Goal: Complete application form

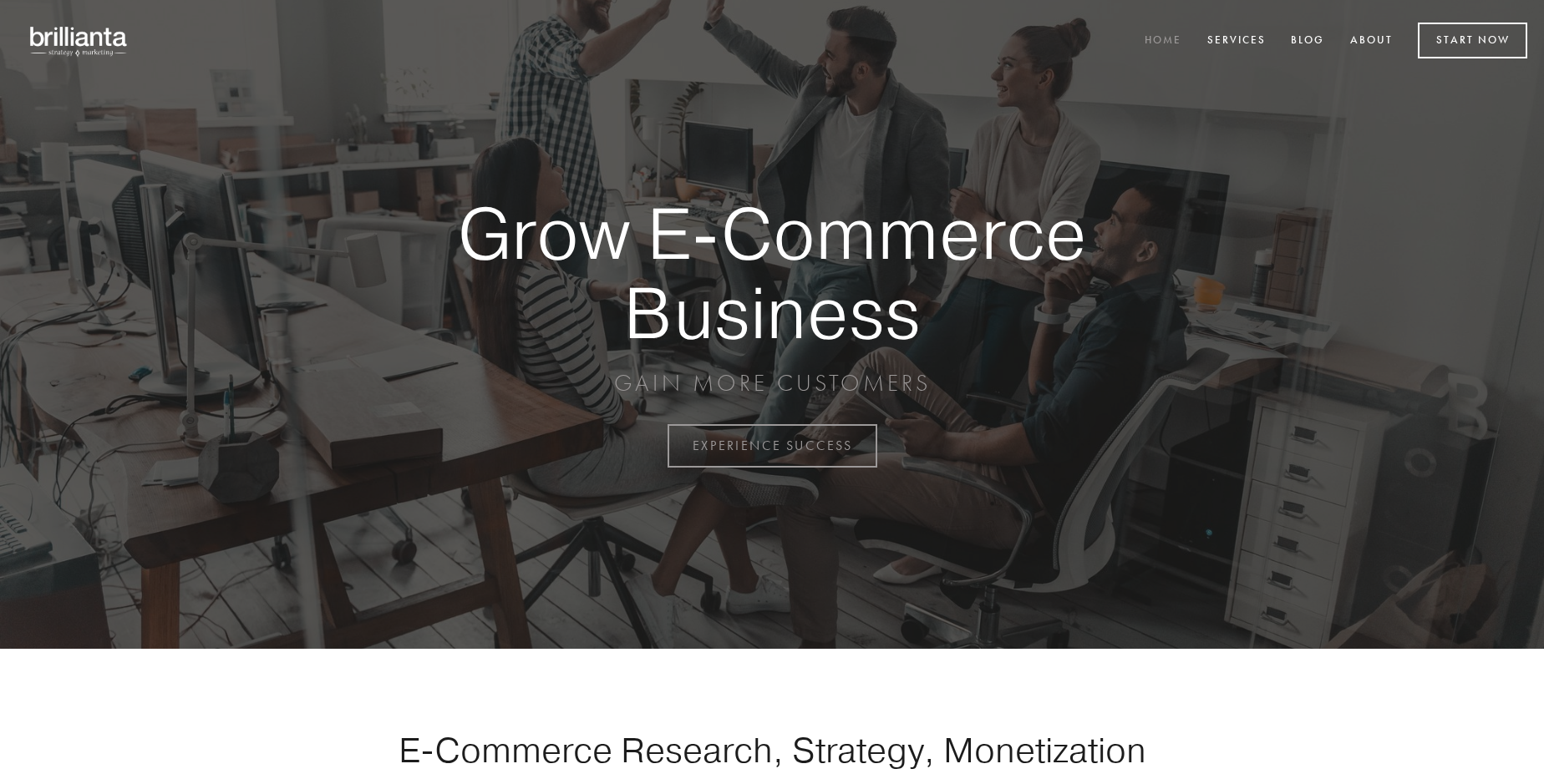
scroll to position [4378, 0]
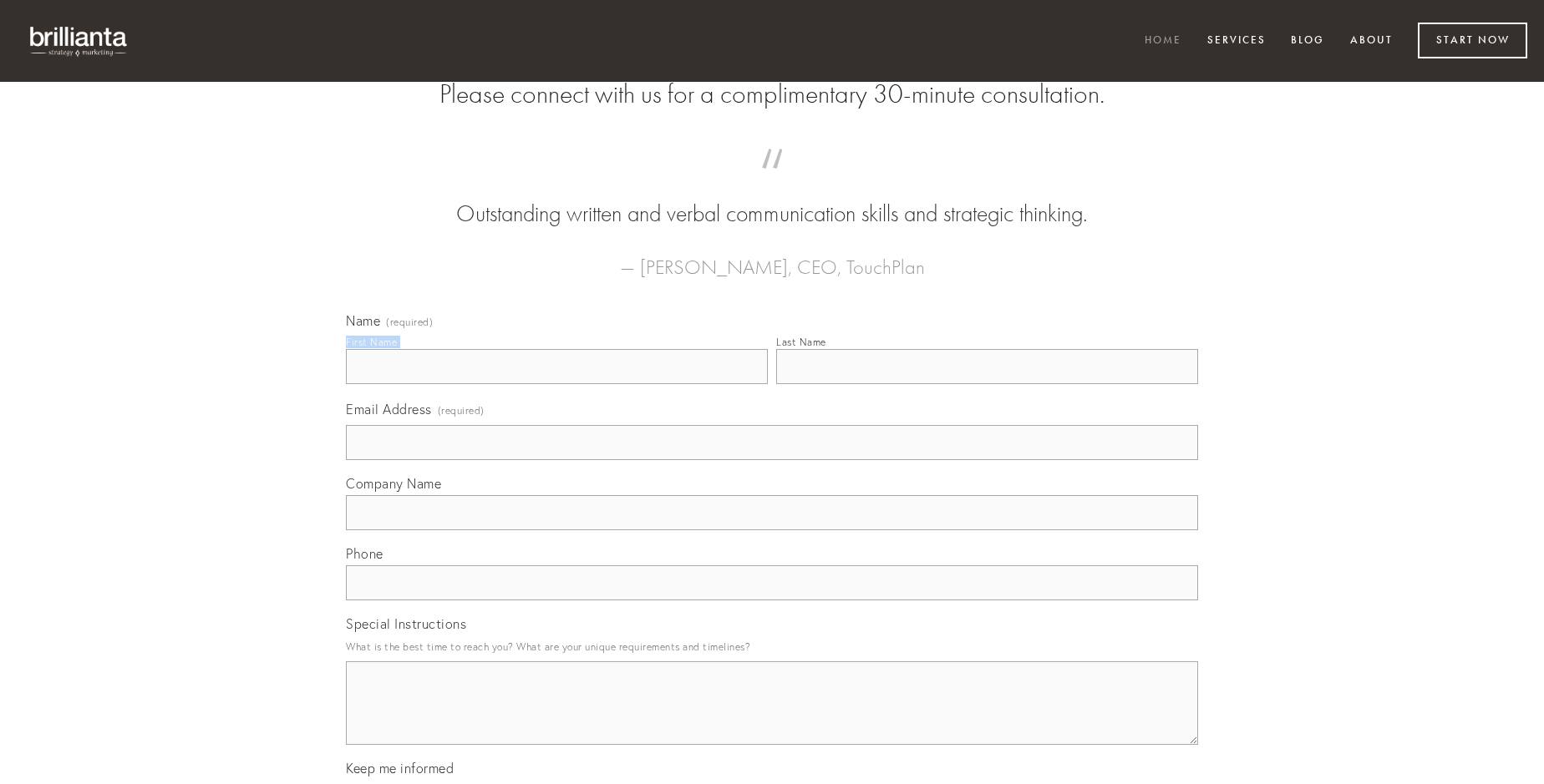
type input "[PERSON_NAME]"
click at [987, 384] on input "Last Name" at bounding box center [987, 366] width 422 height 35
type input "[PERSON_NAME]"
click at [772, 460] on input "Email Address (required)" at bounding box center [772, 442] width 852 height 35
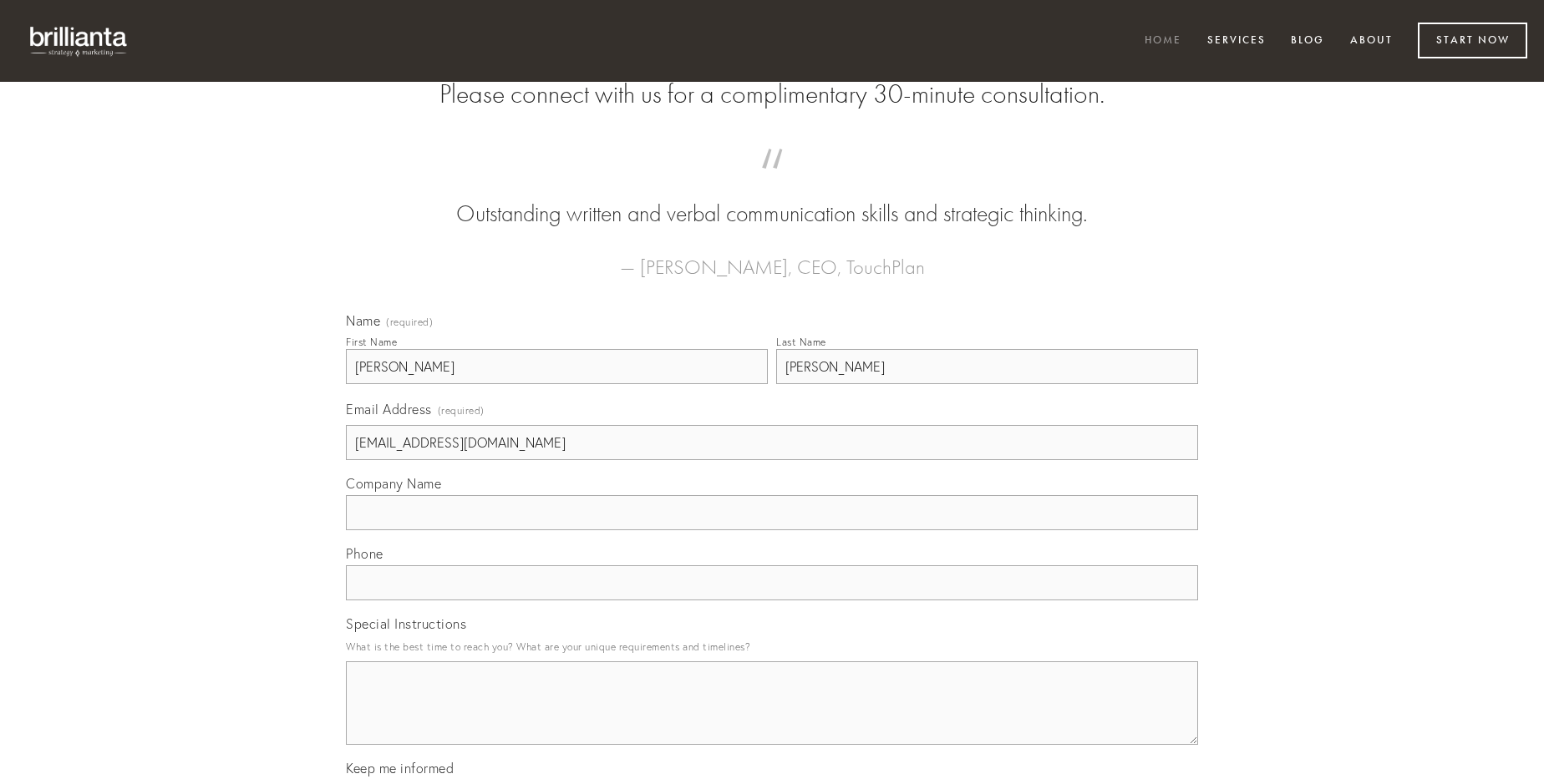
type input "[EMAIL_ADDRESS][DOMAIN_NAME]"
click at [772, 530] on input "Company Name" at bounding box center [772, 512] width 852 height 35
type input "attonbitus"
click at [772, 601] on input "text" at bounding box center [772, 583] width 852 height 35
click at [772, 718] on textarea "Special Instructions" at bounding box center [772, 703] width 852 height 83
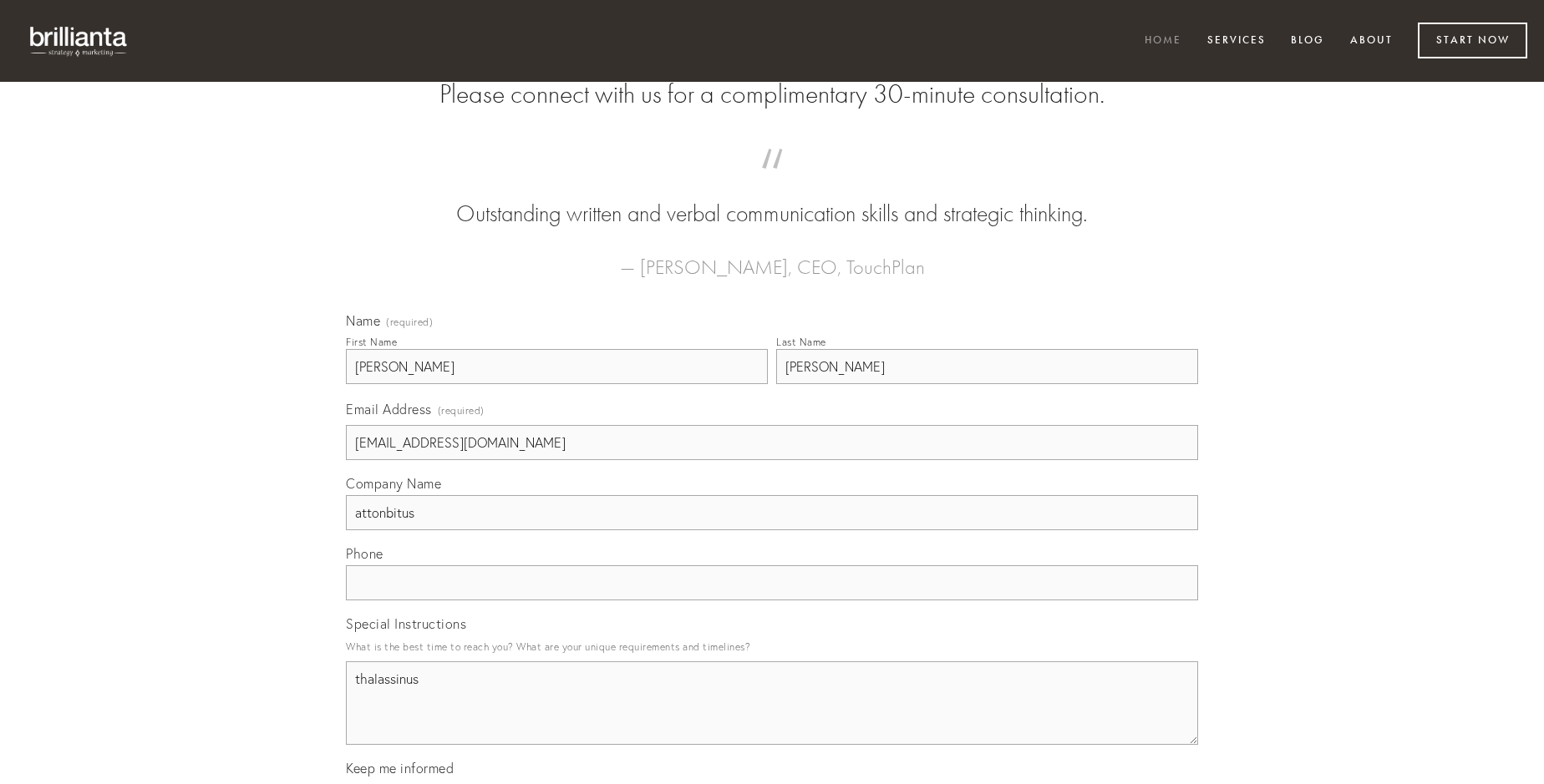
type textarea "thalassinus"
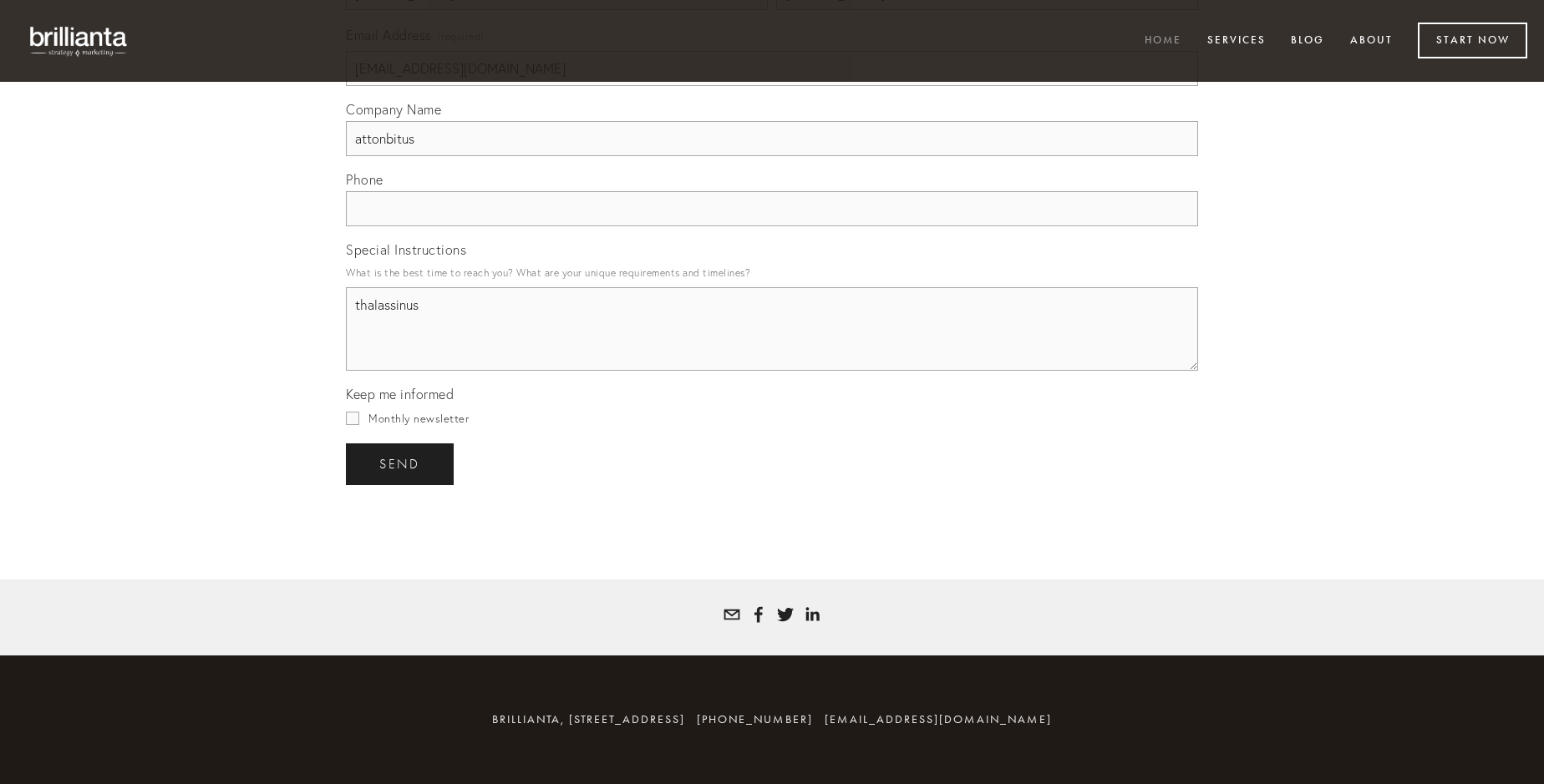
click at [401, 464] on span "send" at bounding box center [400, 464] width 41 height 15
